Goal: Information Seeking & Learning: Learn about a topic

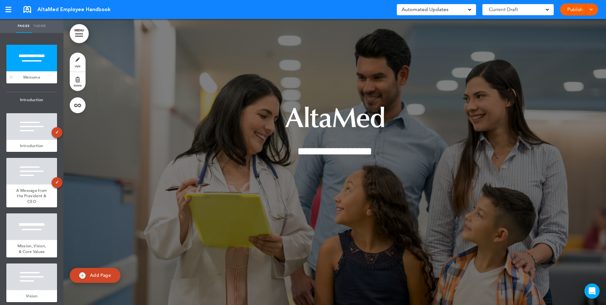
drag, startPoint x: 52, startPoint y: 57, endPoint x: 33, endPoint y: 60, distance: 19.1
click at [52, 58] on div at bounding box center [31, 58] width 51 height 27
click at [28, 69] on div at bounding box center [31, 58] width 51 height 27
click at [33, 138] on div at bounding box center [31, 126] width 51 height 27
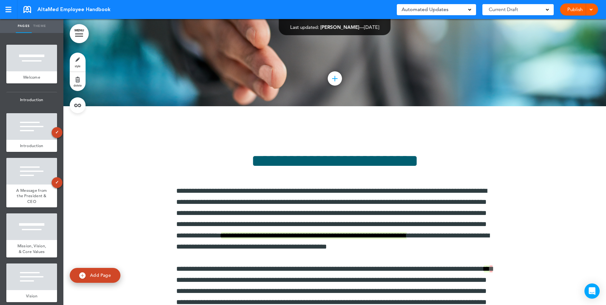
scroll to position [4026, 0]
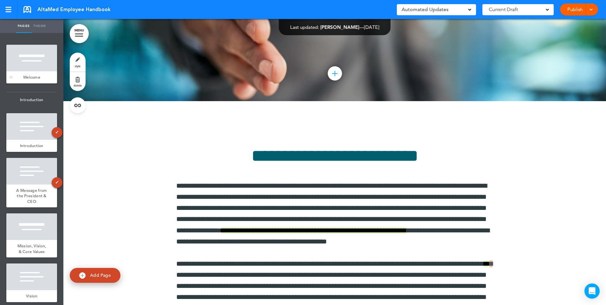
click at [33, 62] on div at bounding box center [31, 58] width 51 height 27
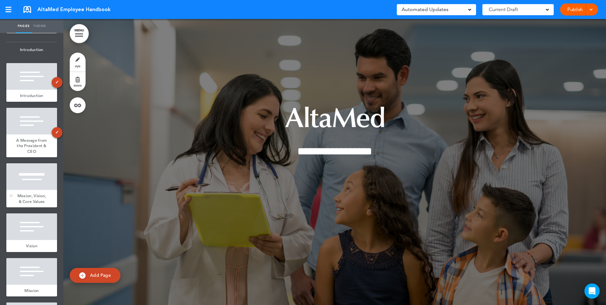
scroll to position [63, 0]
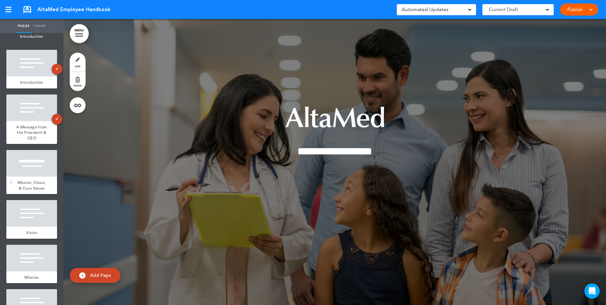
click at [20, 187] on div "Mission, Vision, & Core Values" at bounding box center [31, 185] width 51 height 17
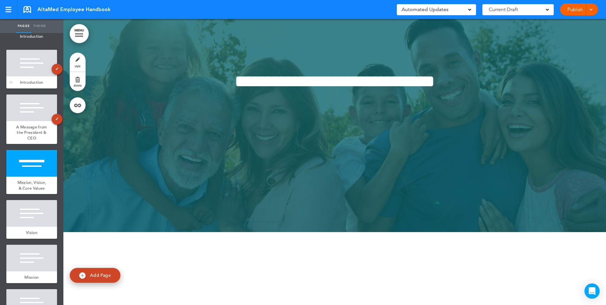
click at [19, 73] on div at bounding box center [31, 63] width 51 height 27
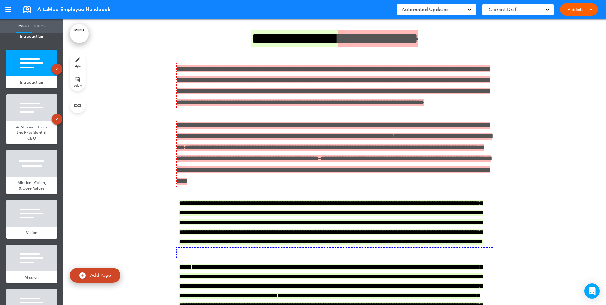
scroll to position [286, 0]
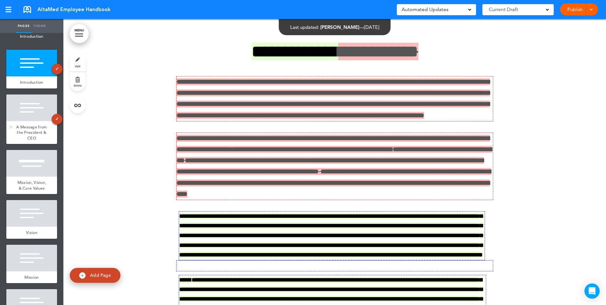
click at [25, 119] on div at bounding box center [31, 107] width 51 height 27
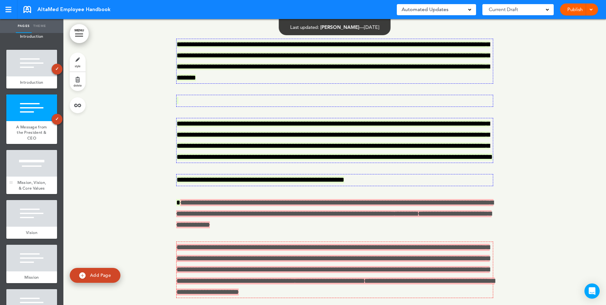
scroll to position [1030, 0]
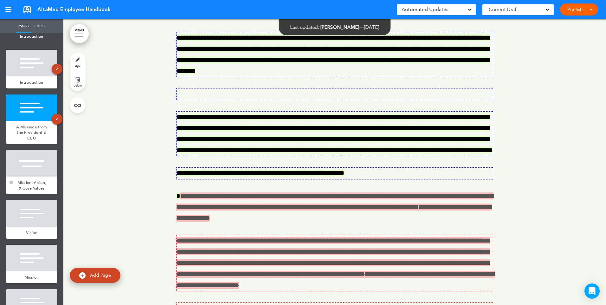
click at [25, 191] on span "Mission, Vision, & Core Values" at bounding box center [31, 185] width 29 height 11
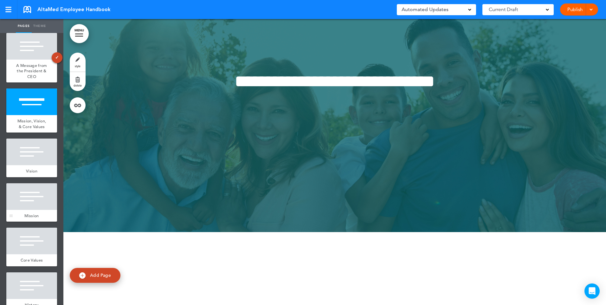
scroll to position [127, 0]
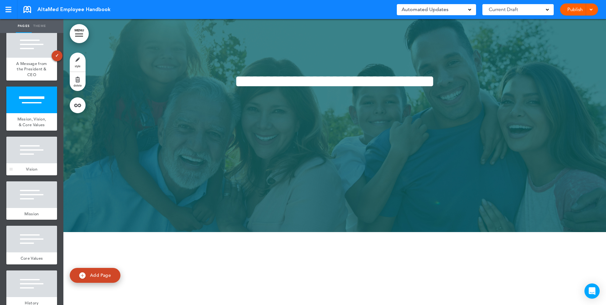
click at [22, 175] on div "Vision" at bounding box center [31, 169] width 51 height 12
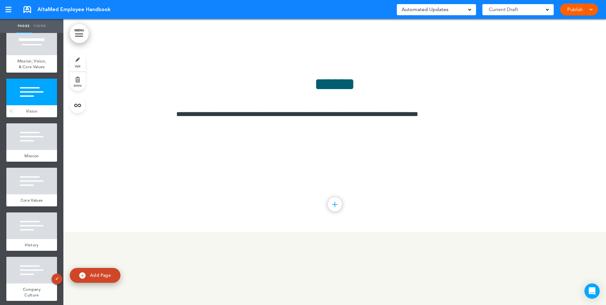
scroll to position [190, 0]
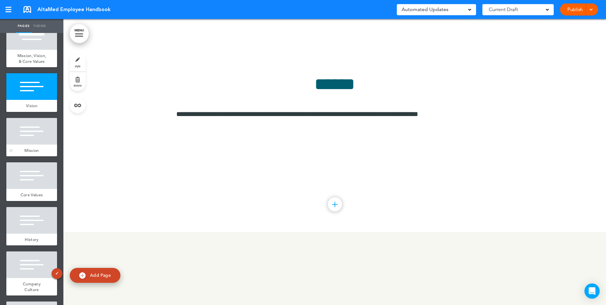
click at [21, 157] on div "Mission" at bounding box center [31, 151] width 51 height 12
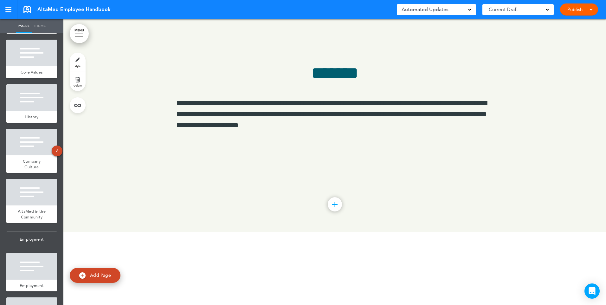
scroll to position [317, 0]
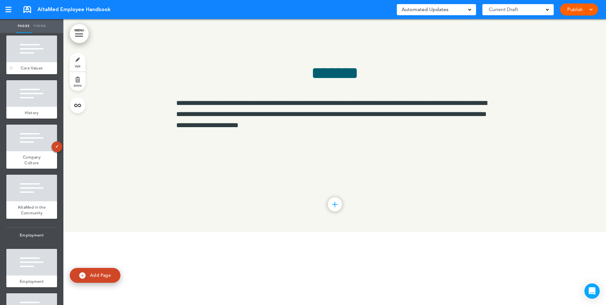
click at [20, 62] on div at bounding box center [31, 48] width 51 height 27
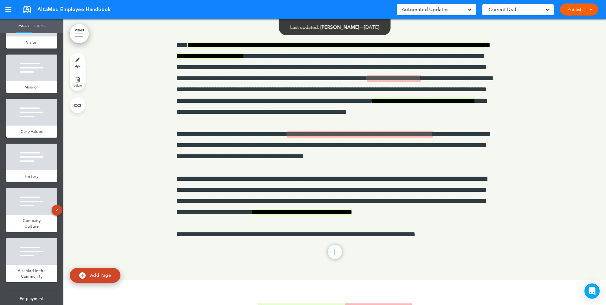
scroll to position [4463, 0]
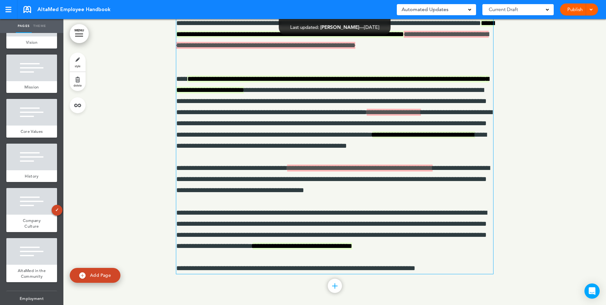
click at [176, 151] on p "**********" at bounding box center [334, 113] width 317 height 78
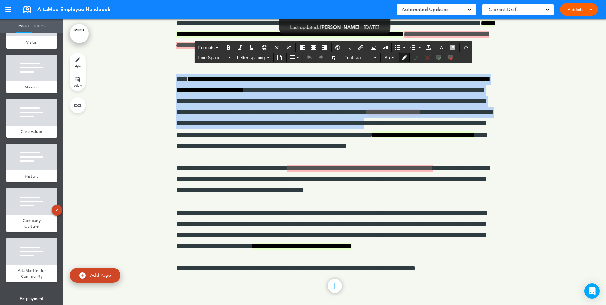
drag, startPoint x: 175, startPoint y: 152, endPoint x: 422, endPoint y: 196, distance: 251.1
click at [422, 151] on p "**********" at bounding box center [334, 113] width 317 height 78
copy p "**********"
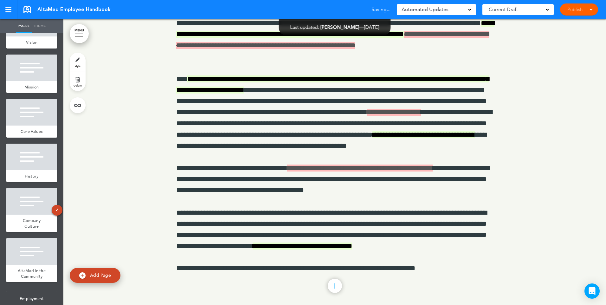
click at [553, 135] on div at bounding box center [334, 132] width 543 height 364
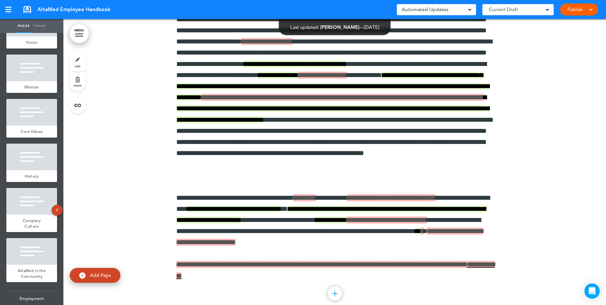
scroll to position [6270, 0]
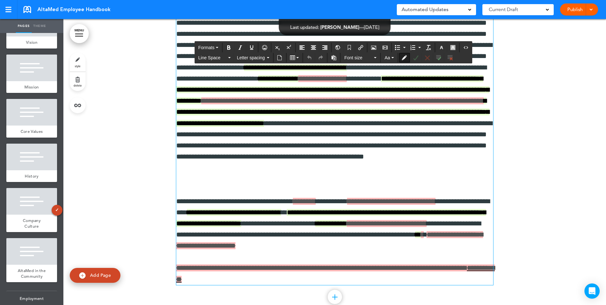
drag, startPoint x: 388, startPoint y: 109, endPoint x: 401, endPoint y: 111, distance: 13.2
click at [401, 111] on p "**********" at bounding box center [334, 84] width 317 height 201
click at [454, 15] on span "**********" at bounding box center [335, 6] width 318 height 18
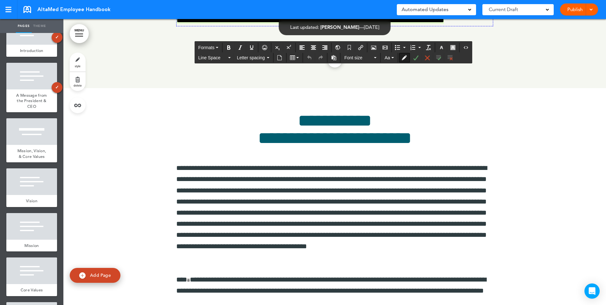
scroll to position [8013, 0]
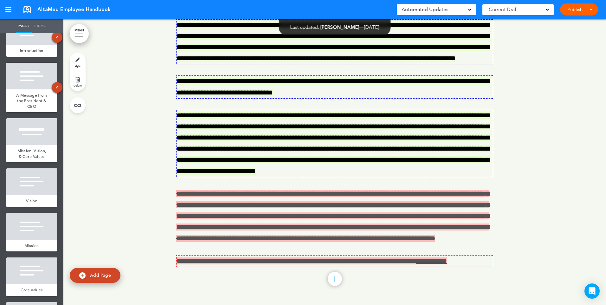
scroll to position [9280, 0]
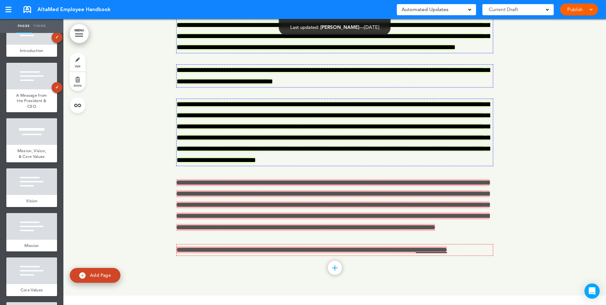
click at [559, 110] on div at bounding box center [334, 19] width 543 height 552
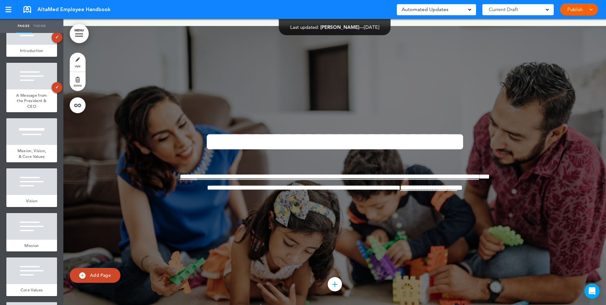
scroll to position [12323, 0]
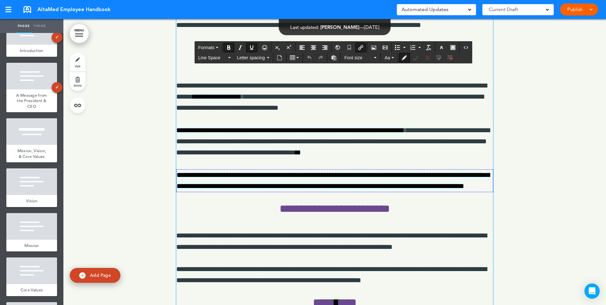
scroll to position [17204, 0]
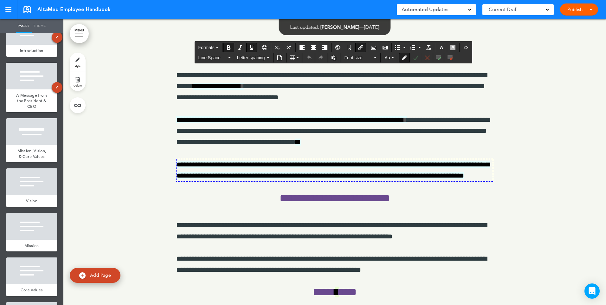
click at [534, 110] on div at bounding box center [334, 29] width 543 height 970
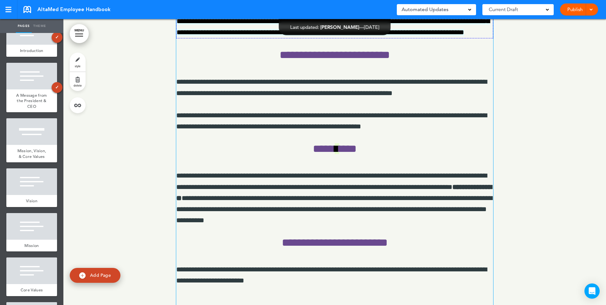
scroll to position [17362, 0]
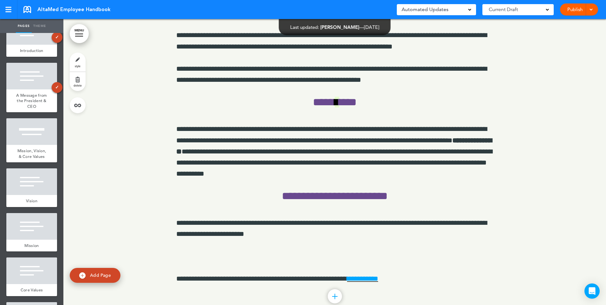
scroll to position [17394, 0]
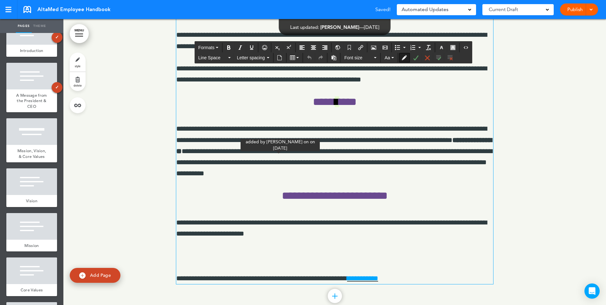
drag, startPoint x: 280, startPoint y: 148, endPoint x: 232, endPoint y: 152, distance: 48.1
drag, startPoint x: 265, startPoint y: 147, endPoint x: 409, endPoint y: 174, distance: 146.1
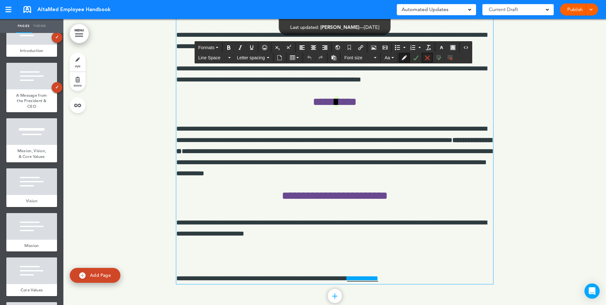
click at [426, 59] on icon "Reject Change" at bounding box center [427, 57] width 5 height 5
click at [428, 58] on icon "Reject Change" at bounding box center [427, 57] width 5 height 5
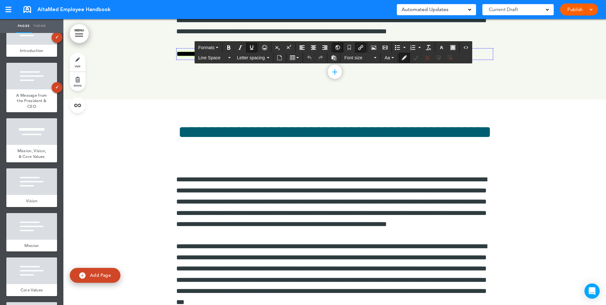
scroll to position [26965, 0]
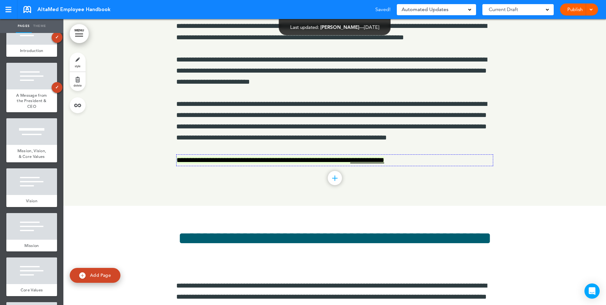
scroll to position [26839, 0]
